Goal: Find specific fact: Find contact information

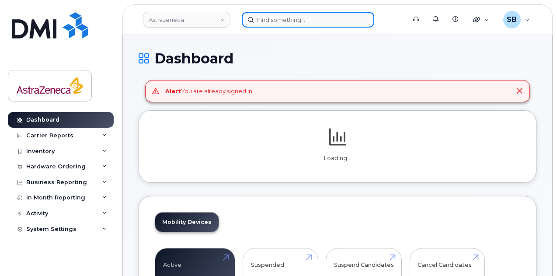
click at [281, 22] on input at bounding box center [308, 20] width 133 height 16
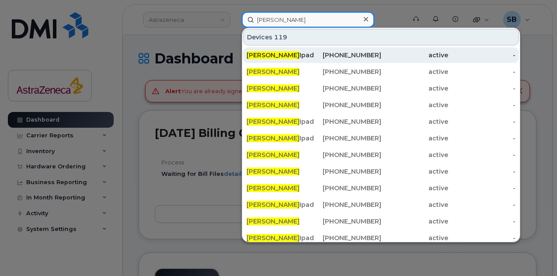
type input "nick pearce"
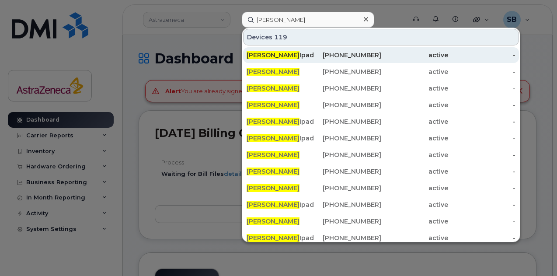
click at [309, 52] on div "Nick Pearce Ipads" at bounding box center [280, 55] width 67 height 9
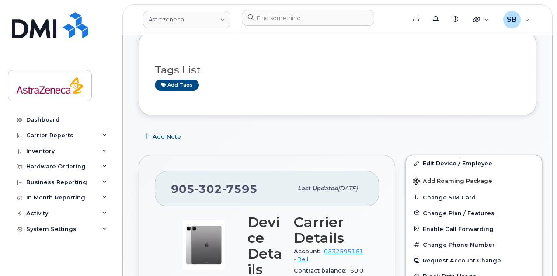
scroll to position [140, 0]
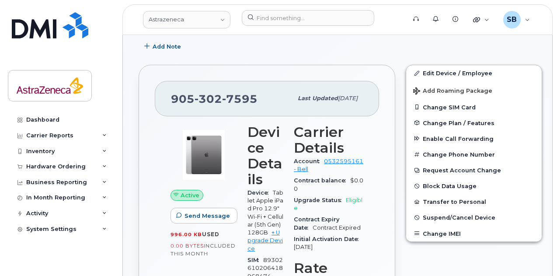
click at [248, 181] on h3 "Device Details" at bounding box center [266, 155] width 36 height 63
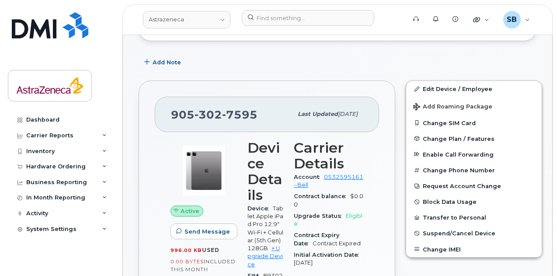
scroll to position [102, 0]
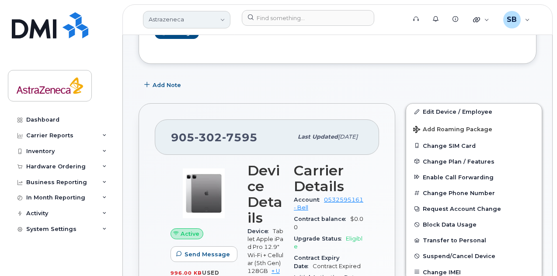
click at [205, 19] on link "Astrazeneca" at bounding box center [187, 20] width 88 height 18
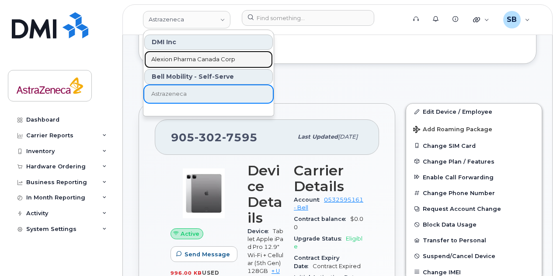
click at [190, 60] on span "Alexion Pharma Canada Corp" at bounding box center [193, 59] width 84 height 9
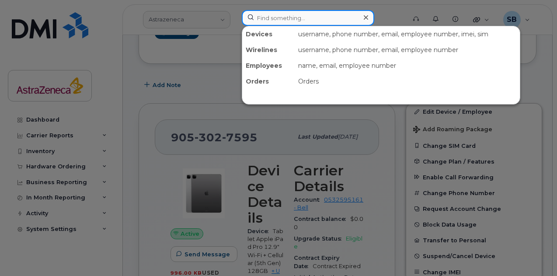
click at [280, 23] on input at bounding box center [308, 18] width 133 height 16
type input "p"
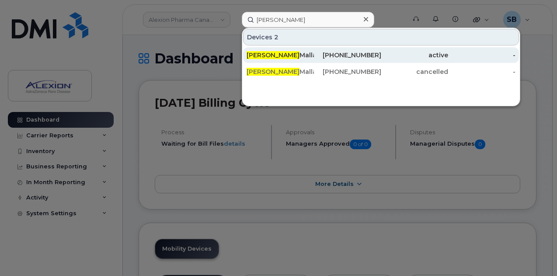
type input "prajwal"
click at [316, 56] on div "437-962-2176" at bounding box center [347, 55] width 67 height 9
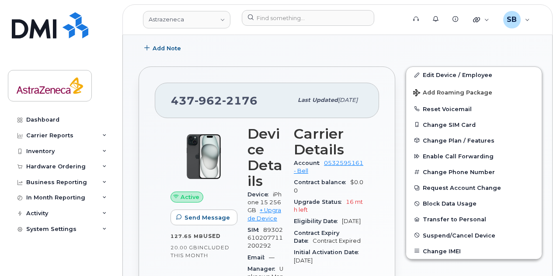
scroll to position [139, 0]
drag, startPoint x: 165, startPoint y: 96, endPoint x: 259, endPoint y: 102, distance: 93.8
click at [259, 102] on div "437 962 2176 Last updated Nov 28, 2024" at bounding box center [267, 99] width 224 height 35
copy span "437 962 2176"
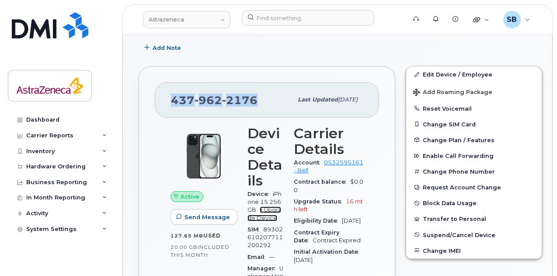
click at [270, 207] on link "+ Upgrade Device" at bounding box center [265, 214] width 34 height 14
